Goal: Information Seeking & Learning: Learn about a topic

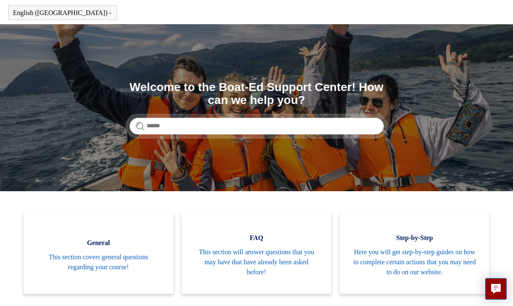
scroll to position [30, 0]
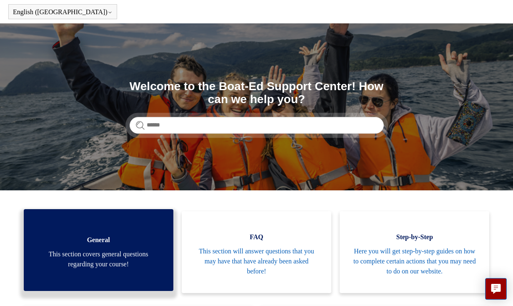
click at [132, 256] on span "This section covers general questions regarding your course!" at bounding box center [98, 259] width 125 height 20
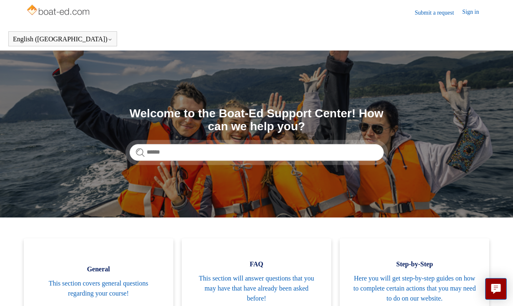
scroll to position [0, 0]
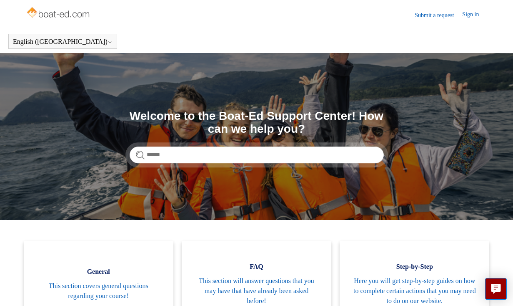
click at [473, 13] on link "Sign in" at bounding box center [475, 15] width 25 height 10
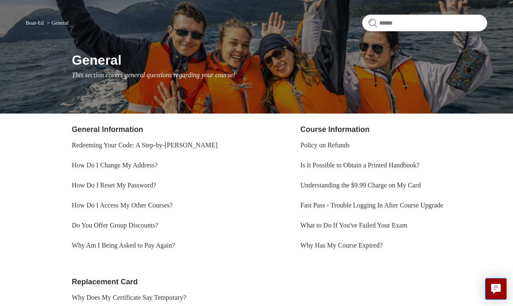
scroll to position [62, 0]
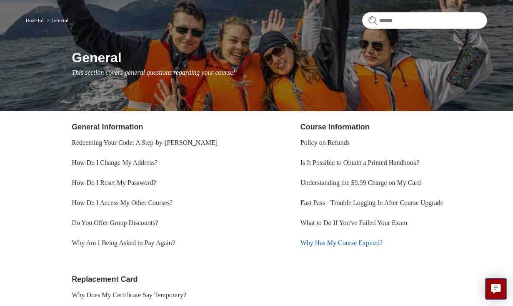
click at [335, 242] on link "Why Has My Course Expired?" at bounding box center [342, 242] width 82 height 7
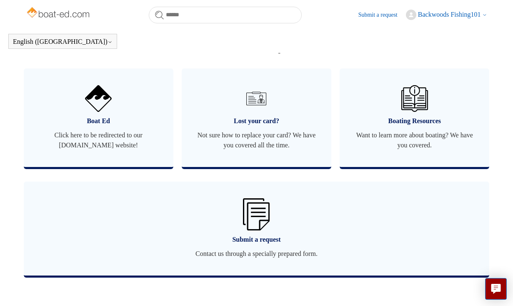
scroll to position [501, 0]
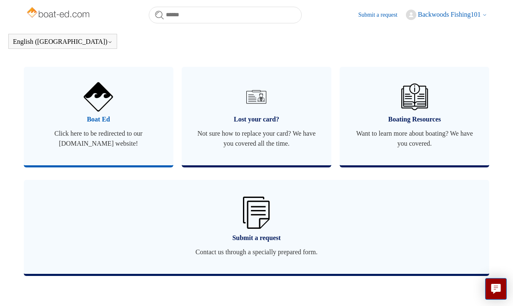
click at [118, 148] on span "Click here to be redirected to our [DOMAIN_NAME] website!" at bounding box center [98, 138] width 125 height 20
